Goal: Communication & Community: Share content

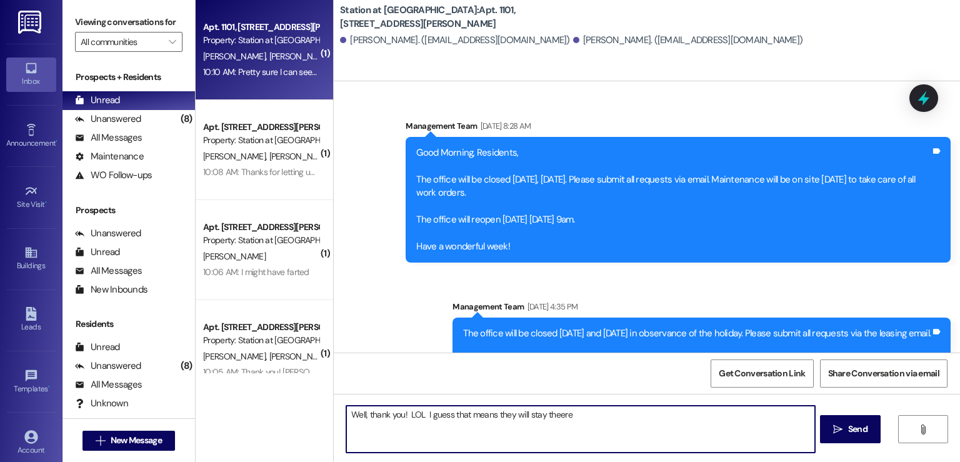
scroll to position [70124, 0]
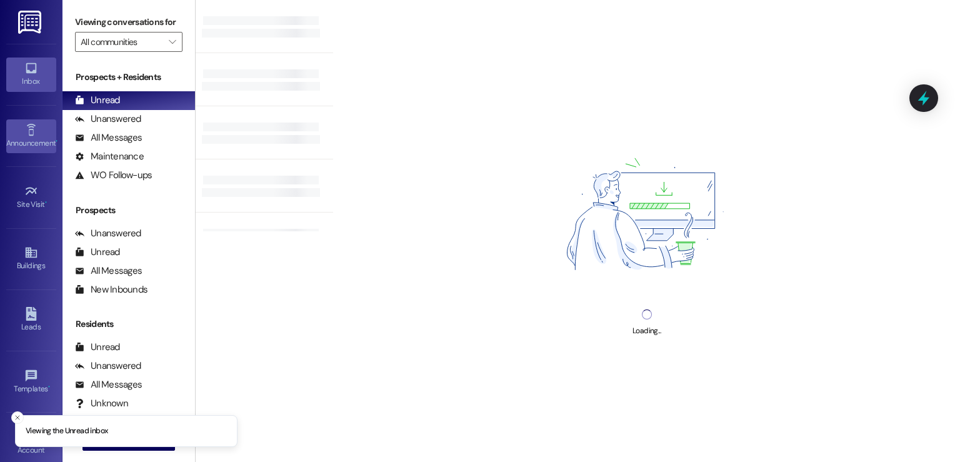
click at [28, 135] on icon at bounding box center [31, 130] width 14 height 14
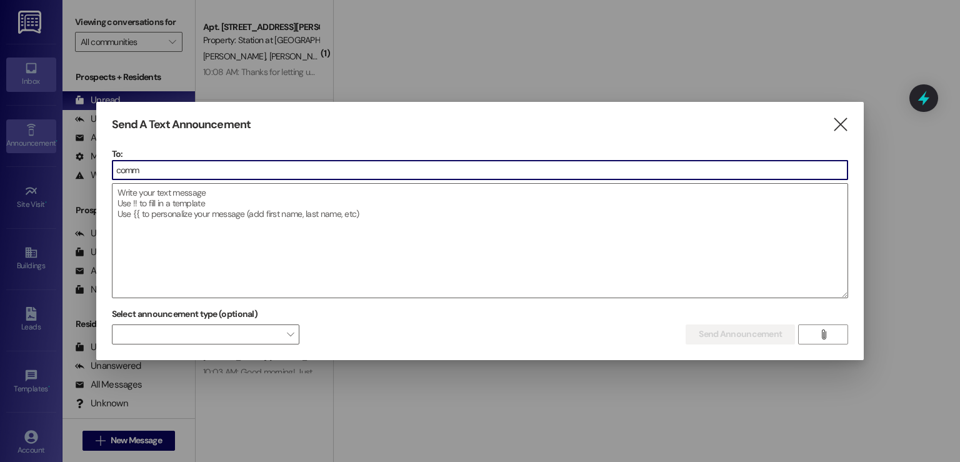
type input "commu"
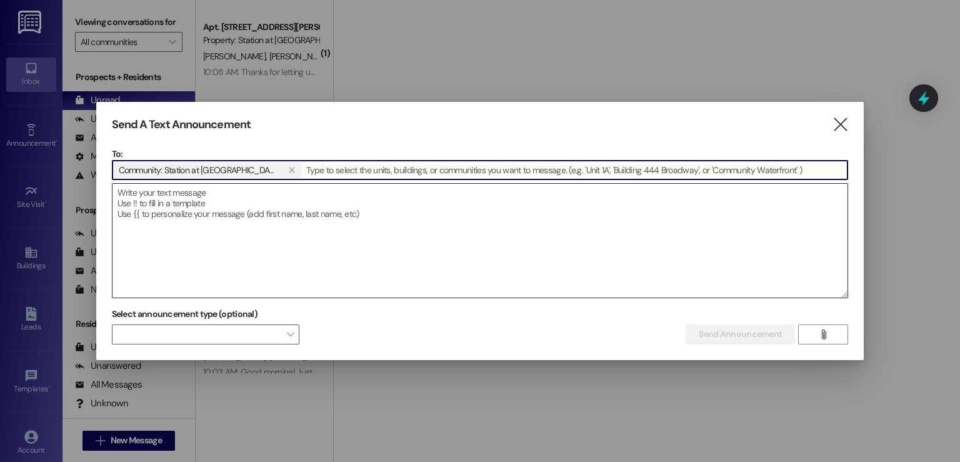
click at [123, 201] on textarea at bounding box center [481, 241] width 736 height 114
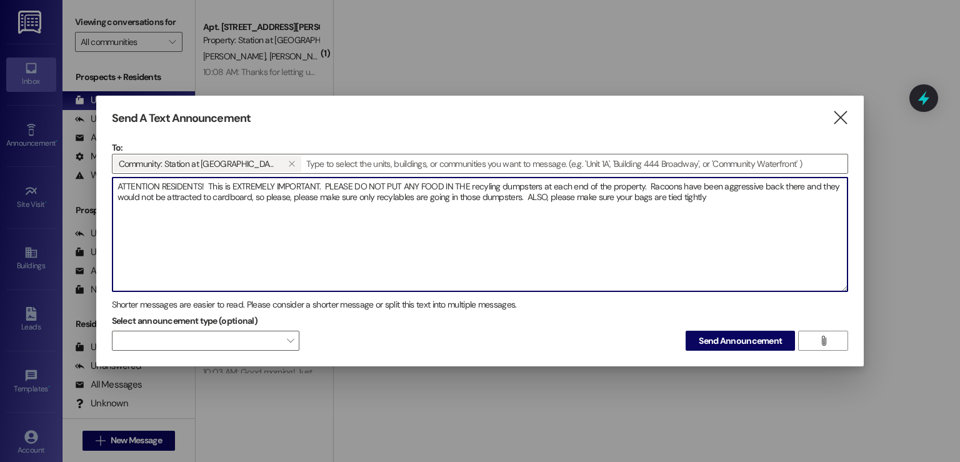
click at [631, 194] on textarea "ATTENTION RESIDENTS! This is EXTREMELY IMPORTANT. PLEASE DO NOT PUT ANY FOOD IN…" at bounding box center [481, 235] width 736 height 114
click at [724, 197] on textarea "ATTENTION RESIDENTS! This is EXTREMELY IMPORTANT. PLEASE DO NOT PUT ANY FOOD IN…" at bounding box center [481, 235] width 736 height 114
click at [221, 214] on textarea "ATTENTION RESIDENTS! This is EXTREMELY IMPORTANT. PLEASE DO NOT PUT ANY FOOD IN…" at bounding box center [481, 235] width 736 height 114
click at [529, 197] on textarea "ATTENTION RESIDENTS! This is EXTREMELY IMPORTANT. PLEASE DO NOT PUT ANY FOOD IN…" at bounding box center [481, 235] width 736 height 114
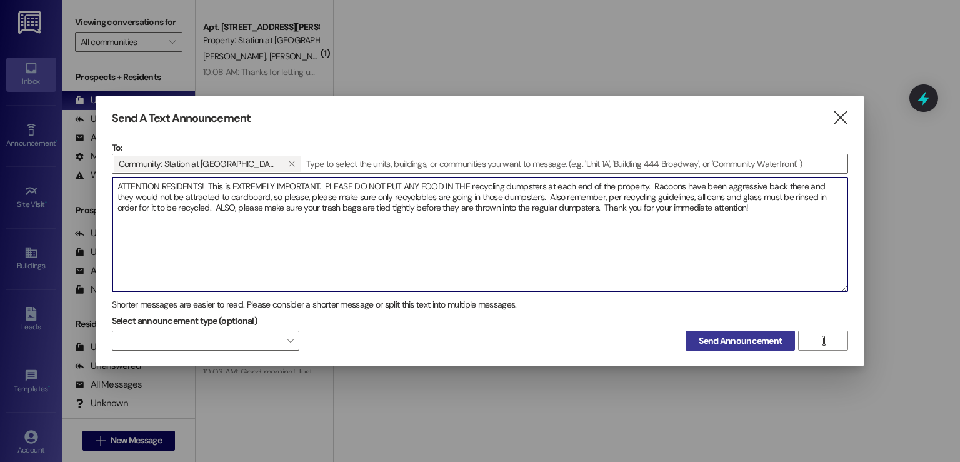
type textarea "ATTENTION RESIDENTS! This is EXTREMELY IMPORTANT. PLEASE DO NOT PUT ANY FOOD IN…"
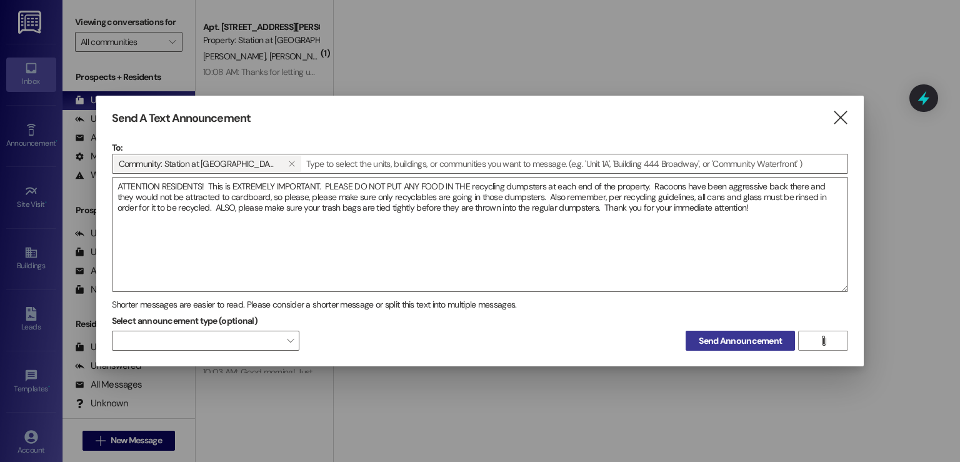
click at [739, 341] on span "Send Announcement" at bounding box center [740, 340] width 83 height 13
